Goal: Task Accomplishment & Management: Manage account settings

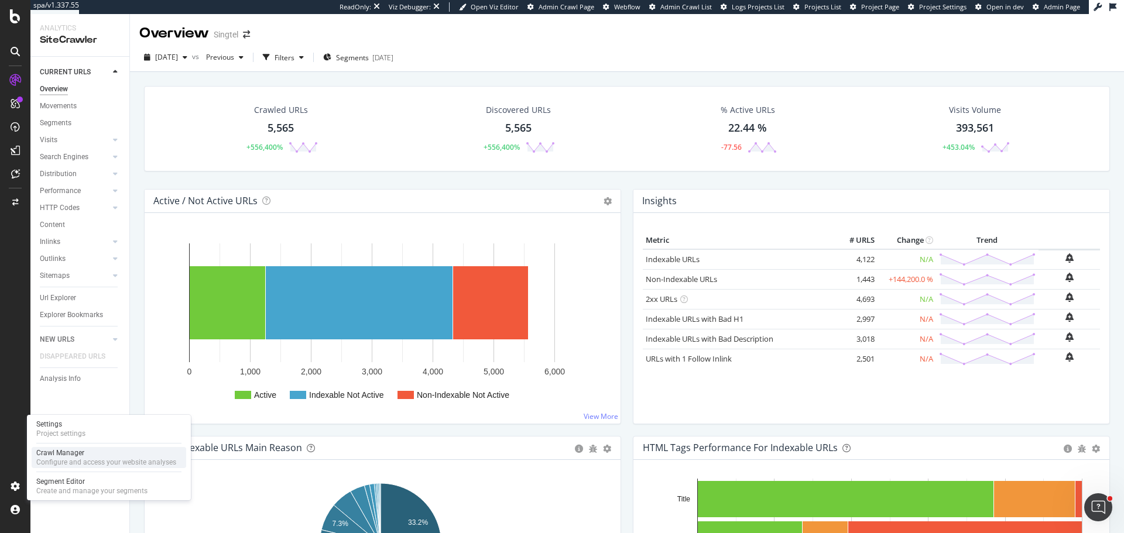
drag, startPoint x: 77, startPoint y: 461, endPoint x: 72, endPoint y: 452, distance: 10.5
click at [77, 461] on div "Configure and access your website analyses" at bounding box center [106, 462] width 140 height 9
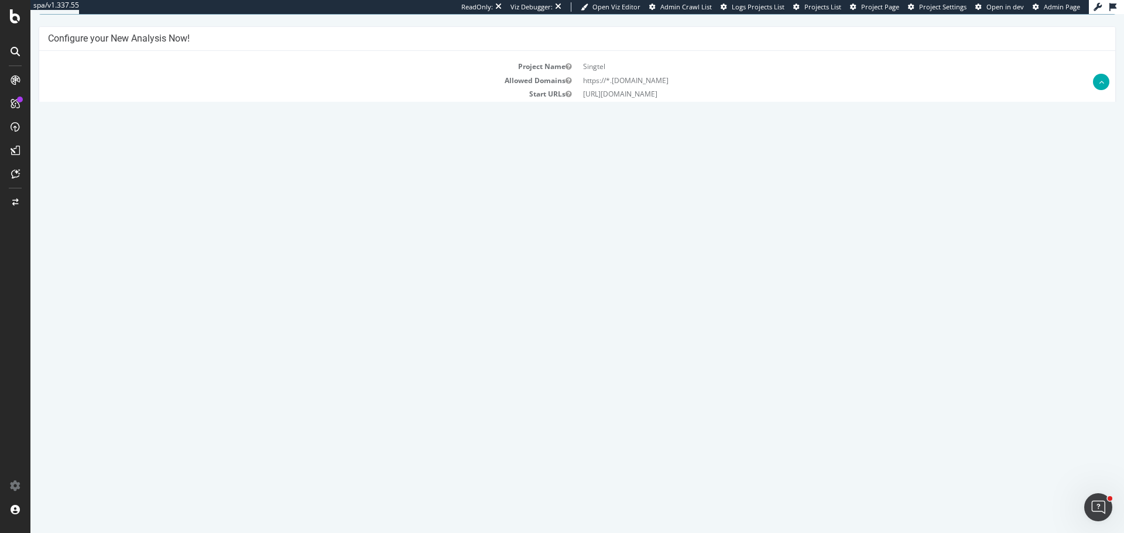
scroll to position [234, 0]
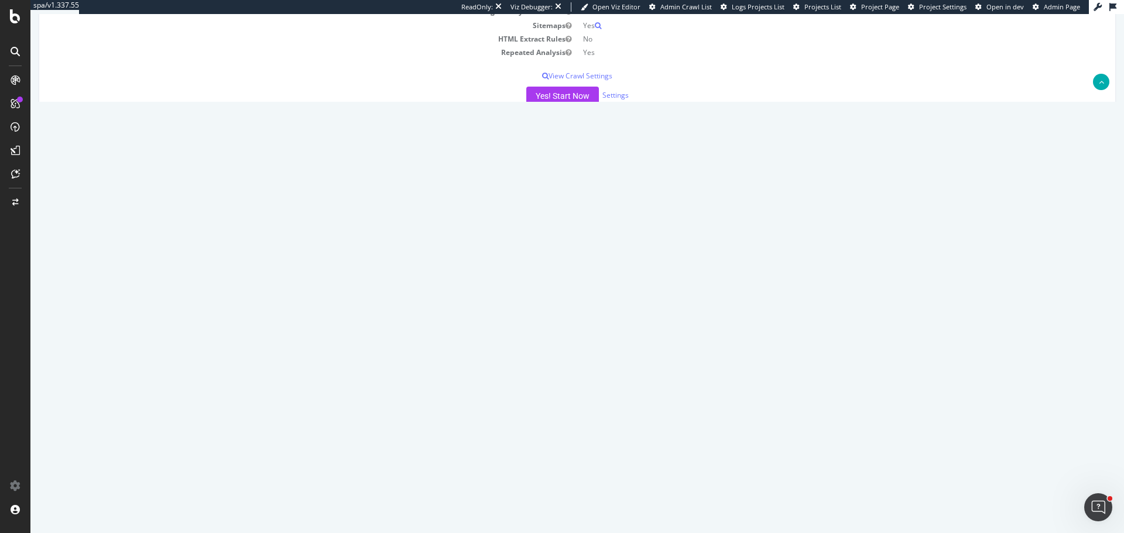
click at [267, 236] on link "Report" at bounding box center [254, 233] width 26 height 10
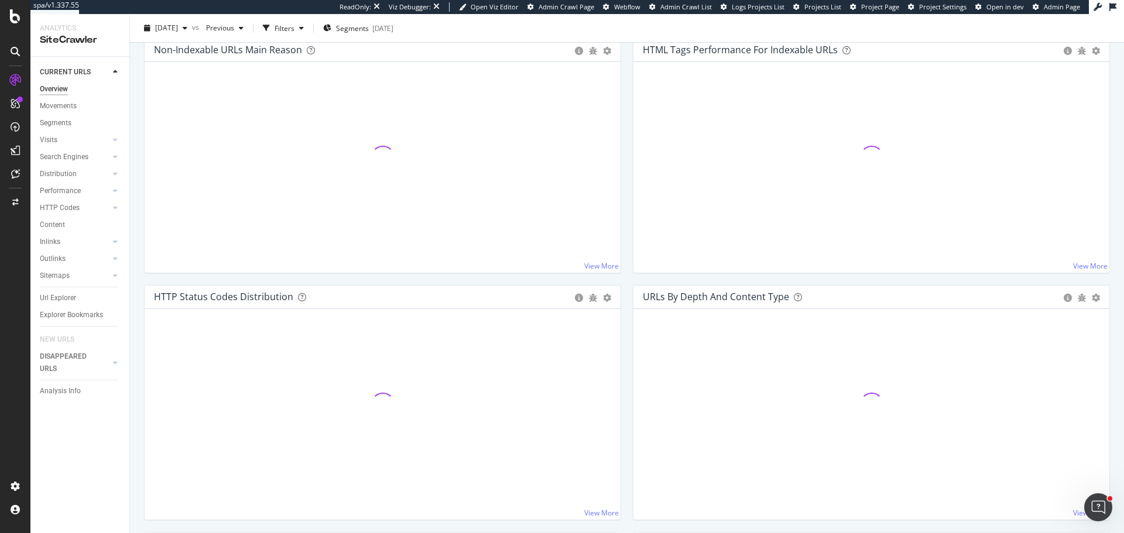
scroll to position [468, 0]
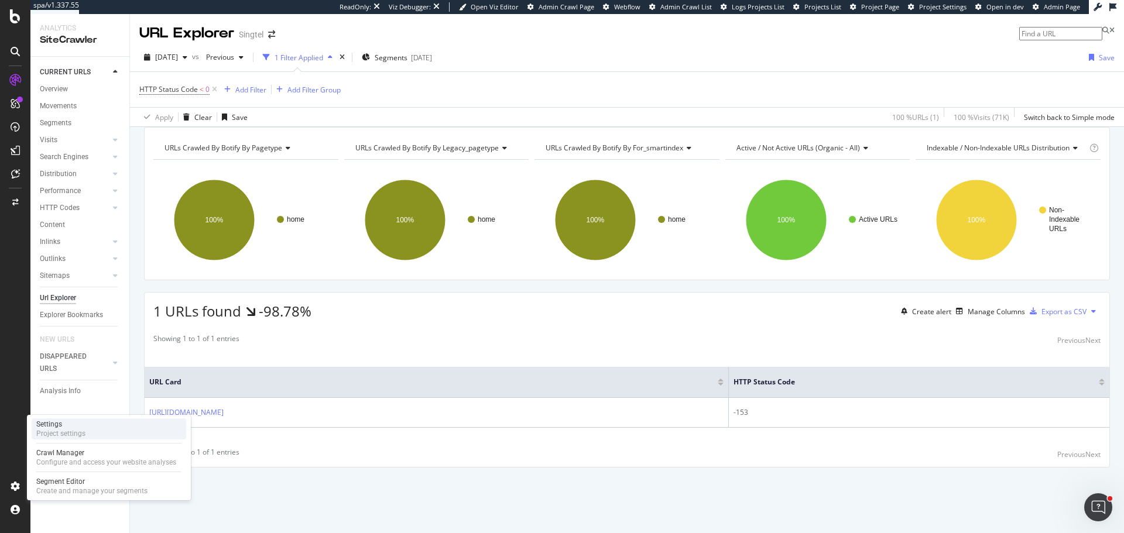
click at [59, 431] on div "Project settings" at bounding box center [60, 433] width 49 height 9
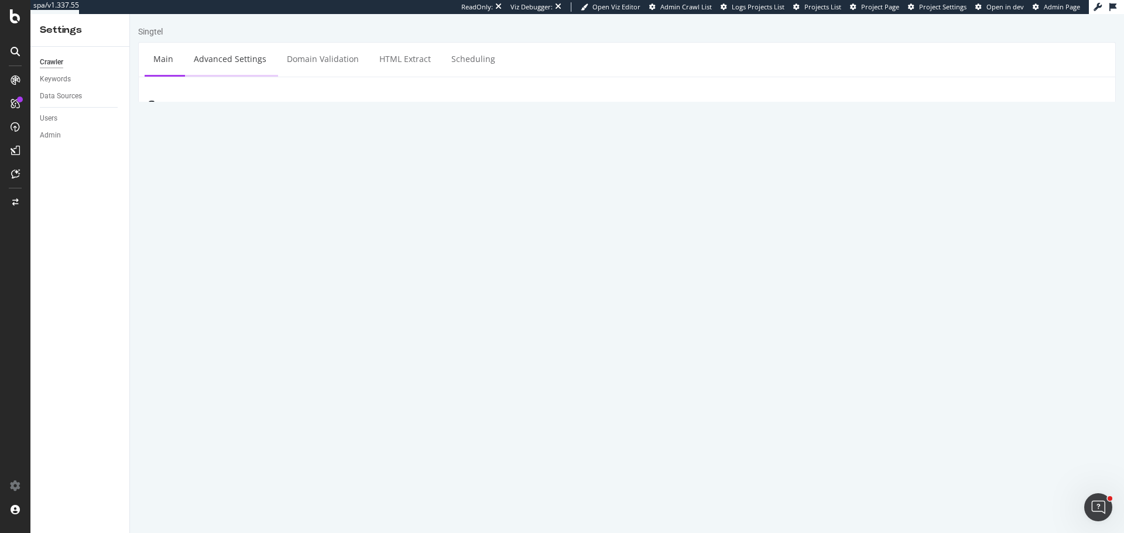
click at [218, 69] on link "Advanced Settings" at bounding box center [230, 59] width 90 height 32
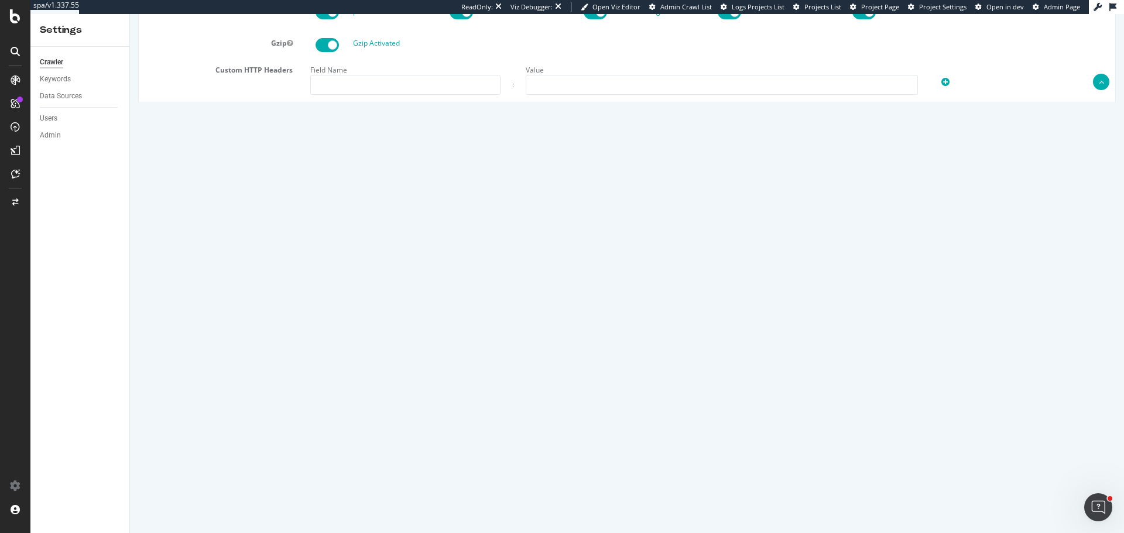
scroll to position [891, 0]
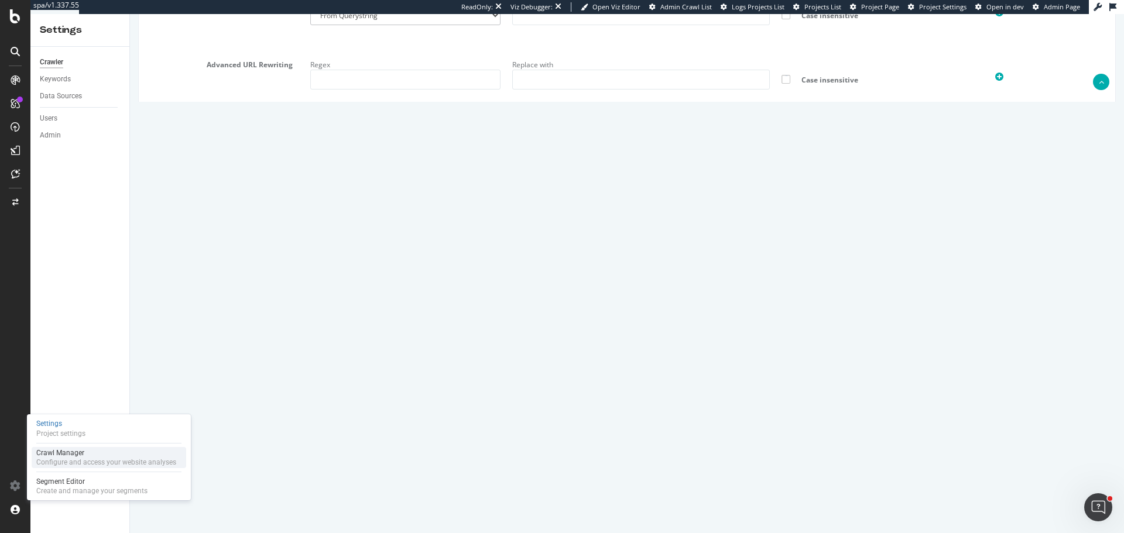
click at [77, 462] on div "Configure and access your website analyses" at bounding box center [106, 462] width 140 height 9
